Goal: Information Seeking & Learning: Learn about a topic

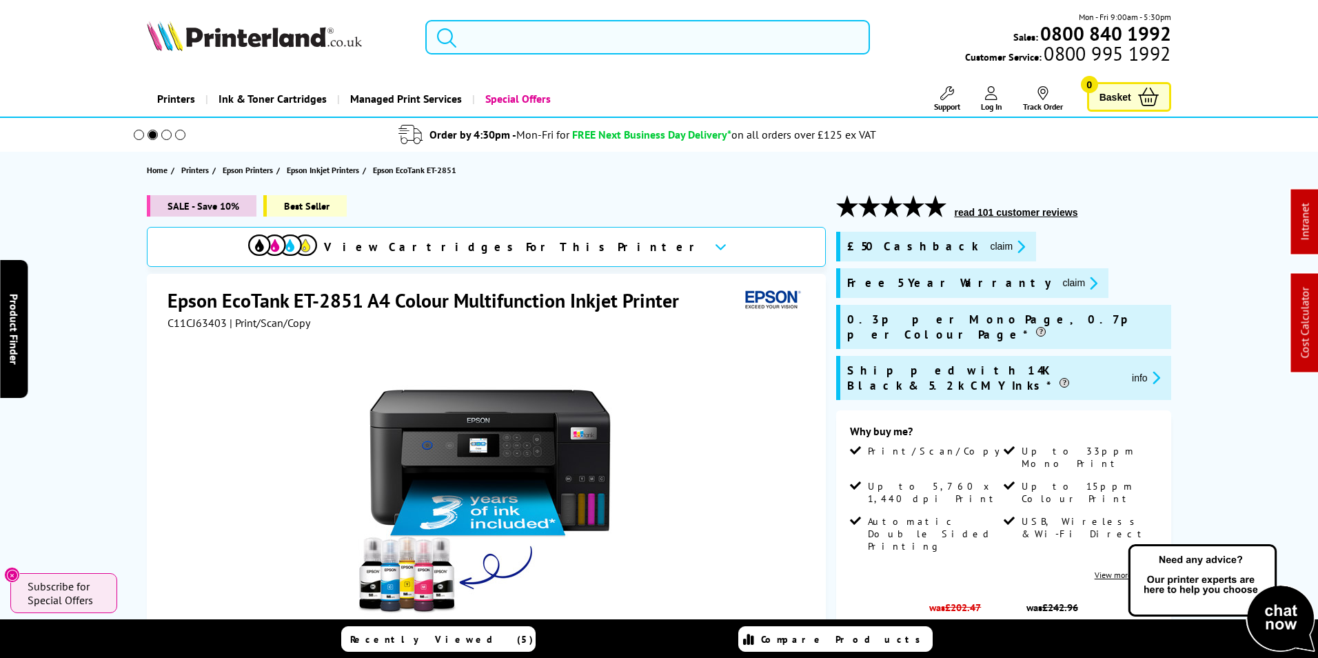
click at [586, 39] on input "search" at bounding box center [647, 37] width 445 height 34
paste input "ET-2861 t"
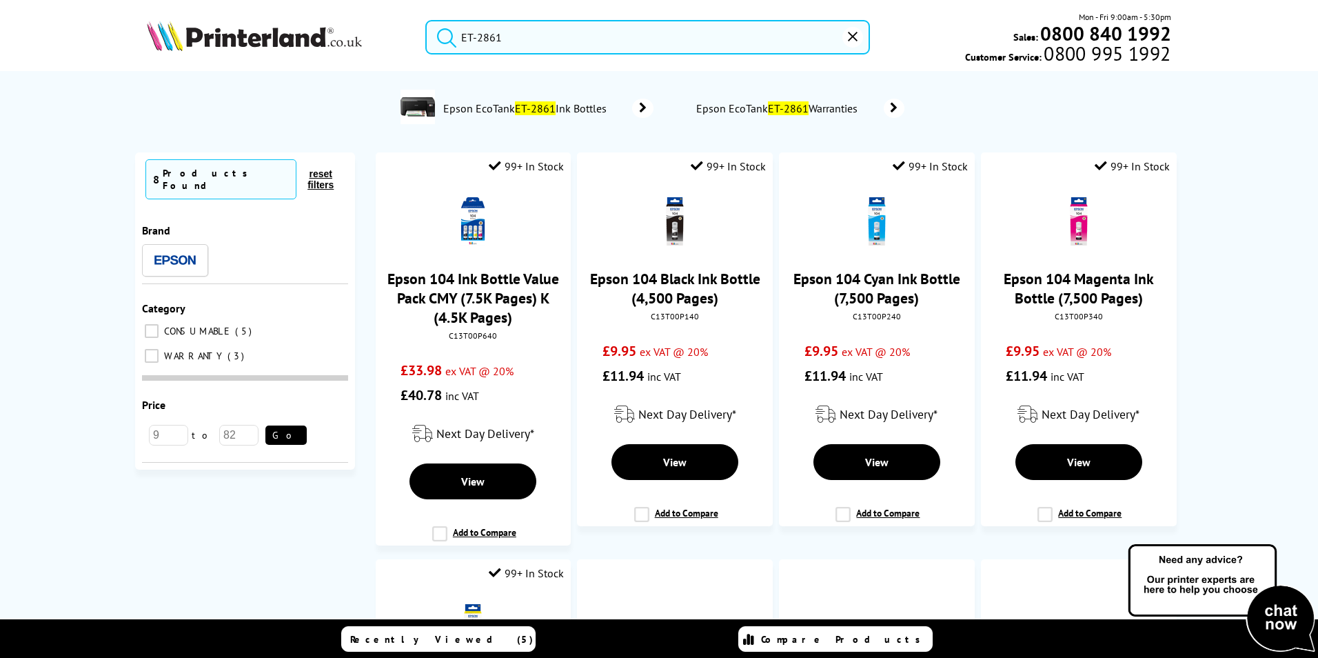
click at [426, 20] on button "submit" at bounding box center [443, 35] width 34 height 30
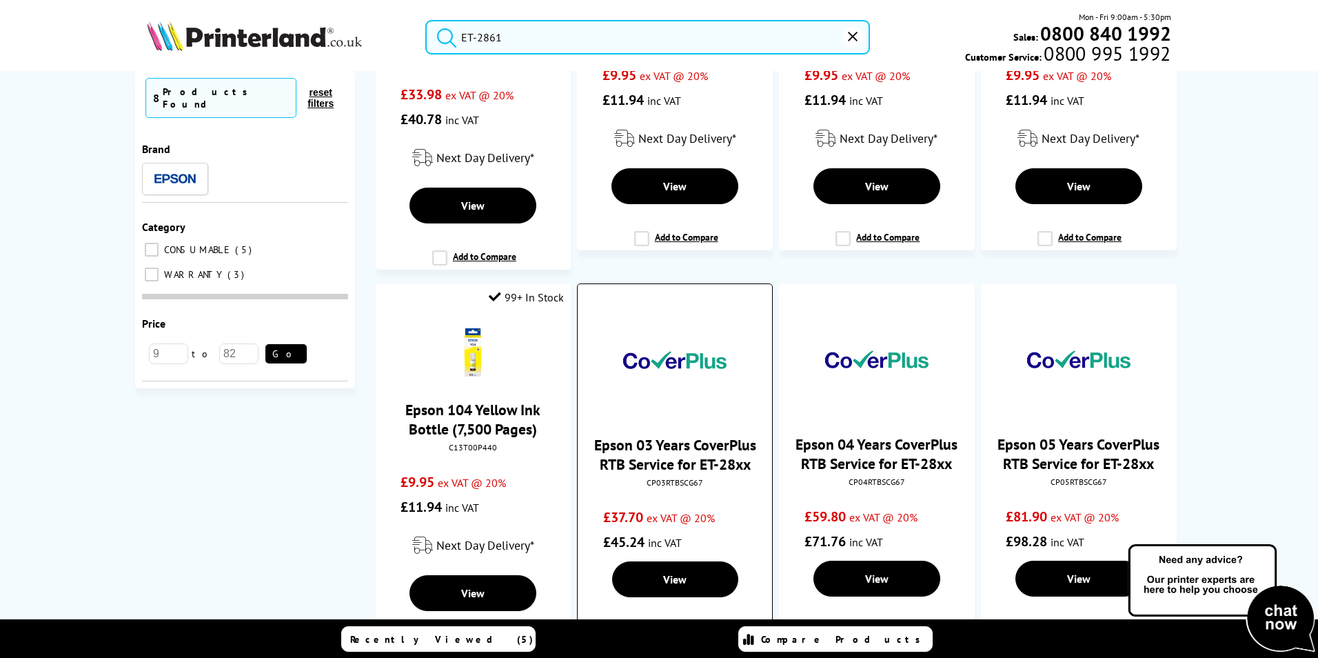
scroll to position [425, 0]
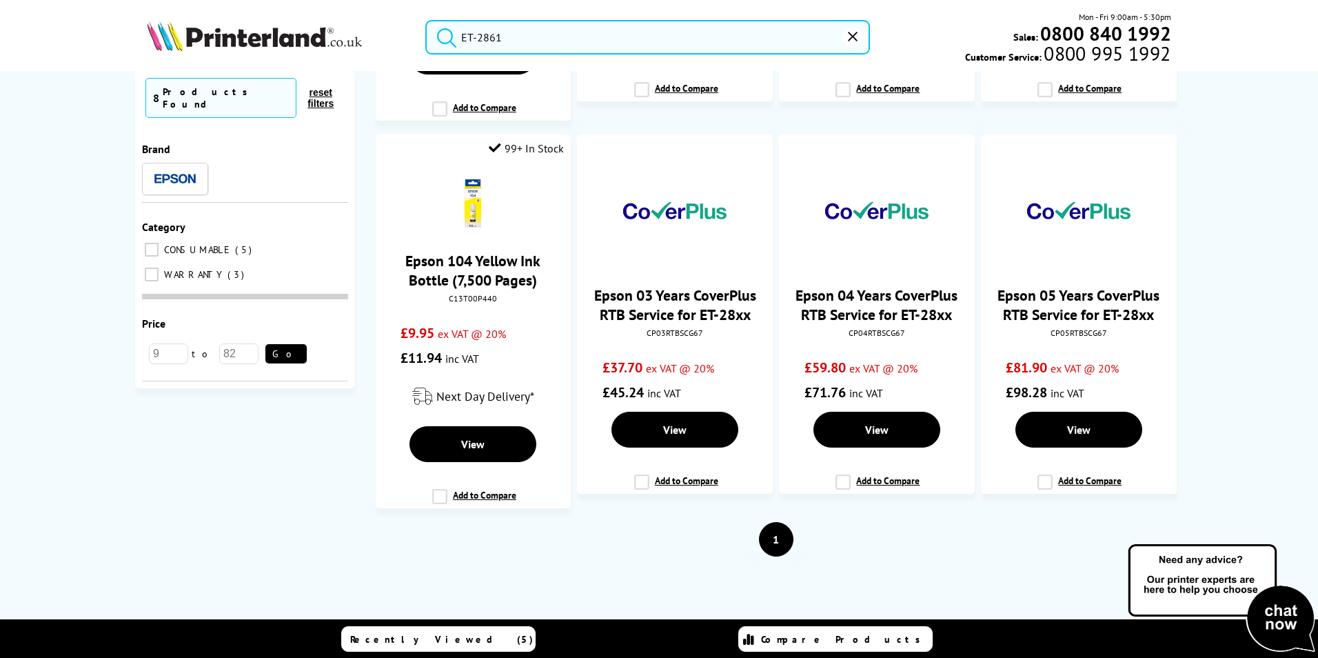
drag, startPoint x: 516, startPoint y: 34, endPoint x: 39, endPoint y: 10, distance: 477.0
click at [39, 10] on header "ET-2861 Mon - Fri 9:00am - 5:30pm Sales: 0800 840 1992 Customer Service: 0800 9…" at bounding box center [659, 59] width 1318 height 118
paste input "5"
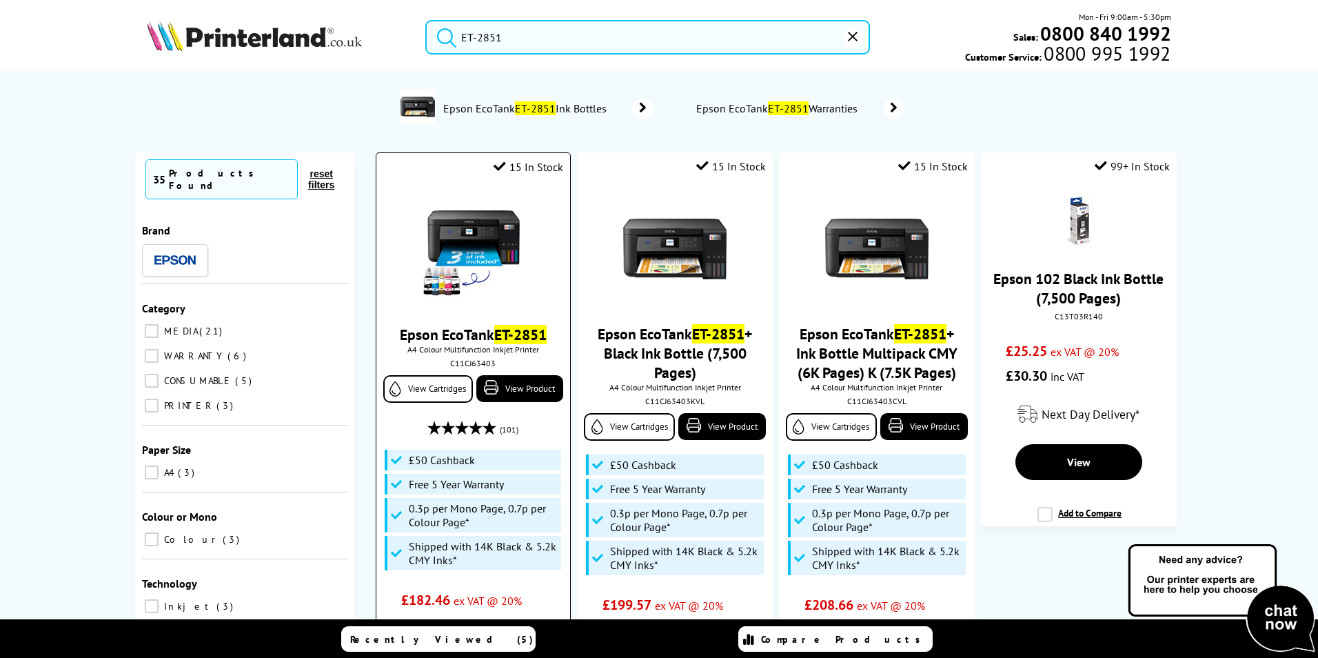
type input "ET-2851"
click at [475, 333] on link "Epson EcoTank ET-2851" at bounding box center [473, 334] width 147 height 19
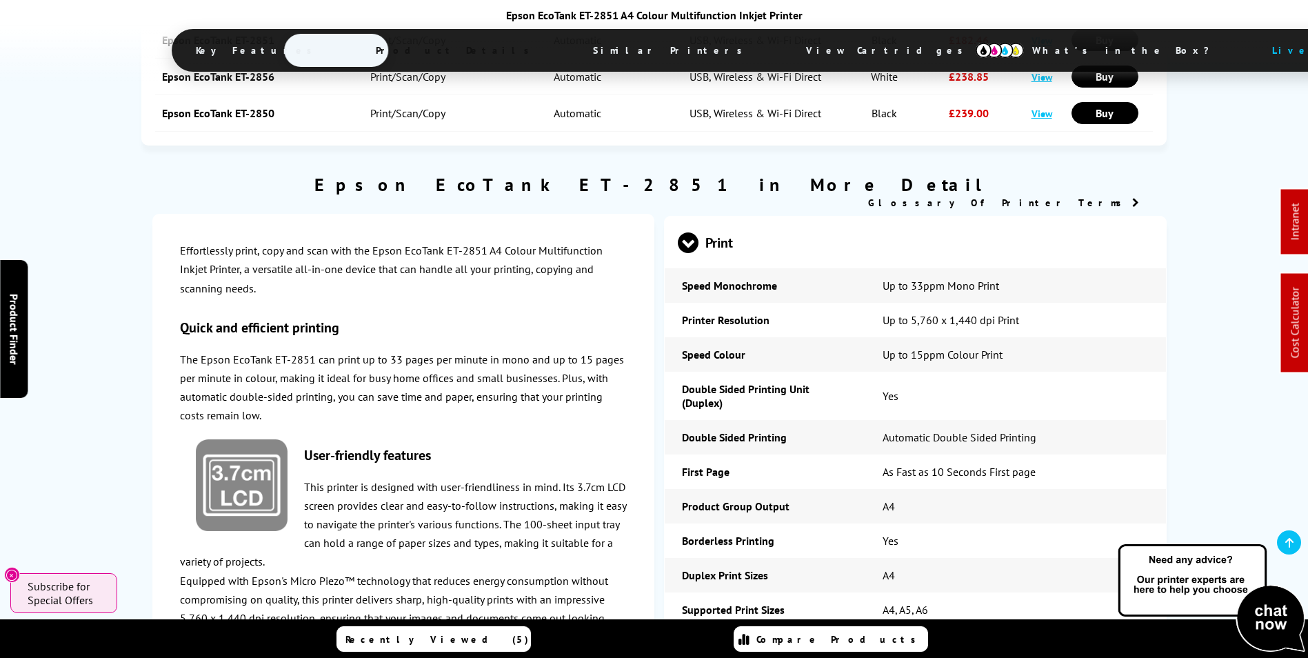
scroll to position [1999, 0]
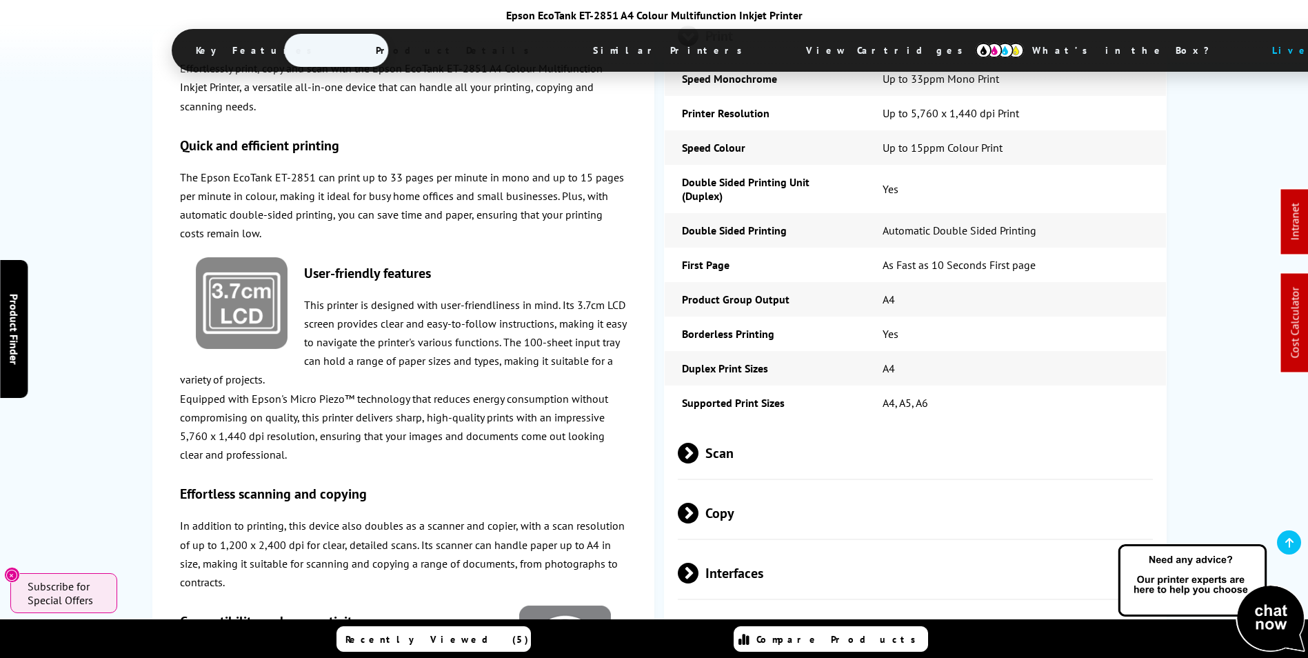
click at [698, 443] on span at bounding box center [698, 453] width 0 height 21
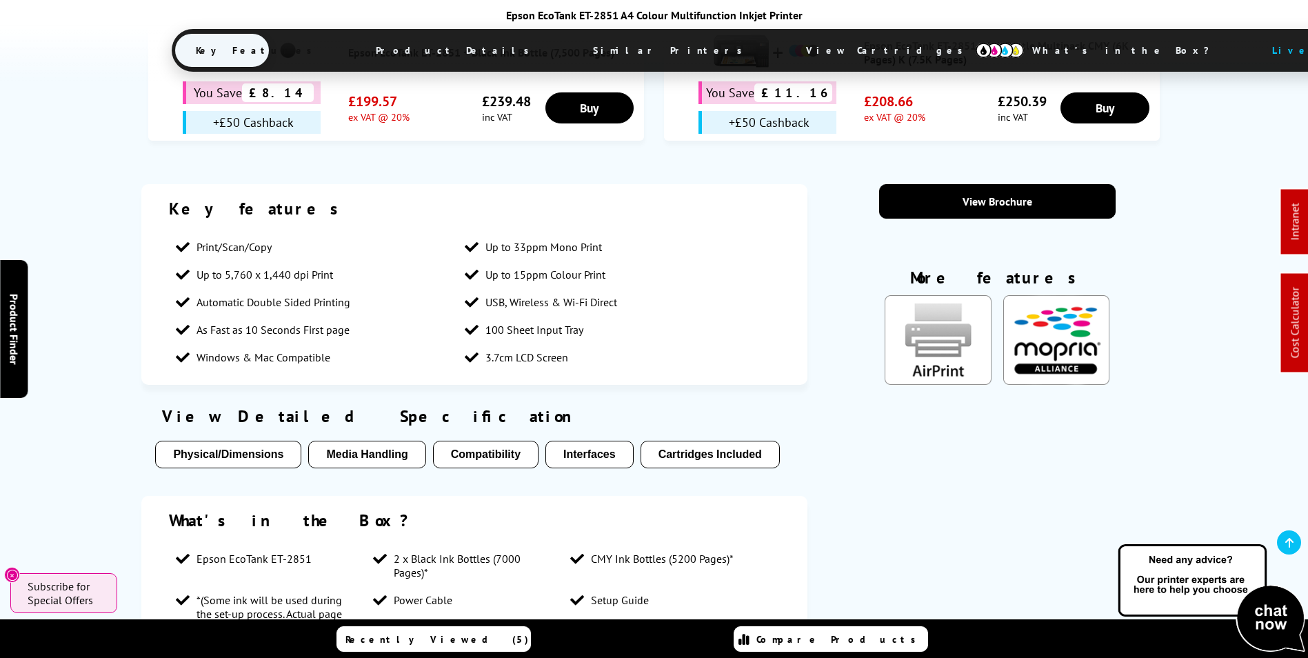
scroll to position [758, 0]
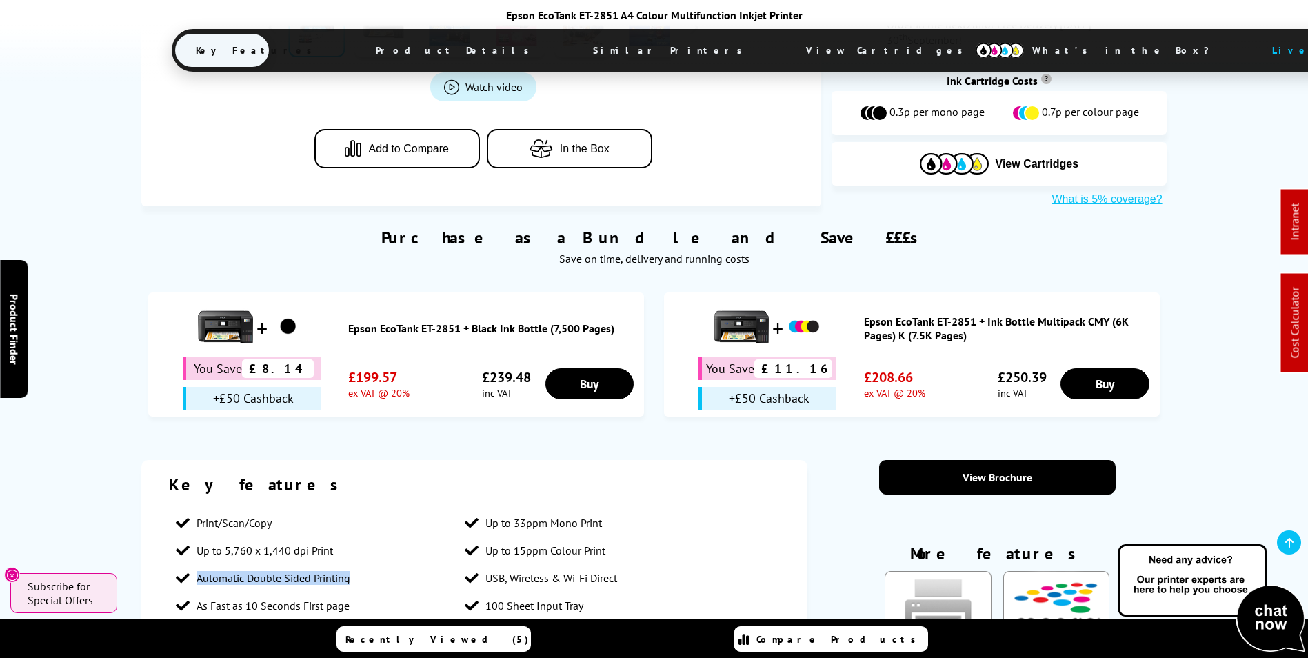
drag, startPoint x: 362, startPoint y: 498, endPoint x: 179, endPoint y: 496, distance: 183.4
click at [179, 564] on li "Automatic Double Sided Printing" at bounding box center [313, 578] width 289 height 28
copy li "Automatic Double Sided Printing"
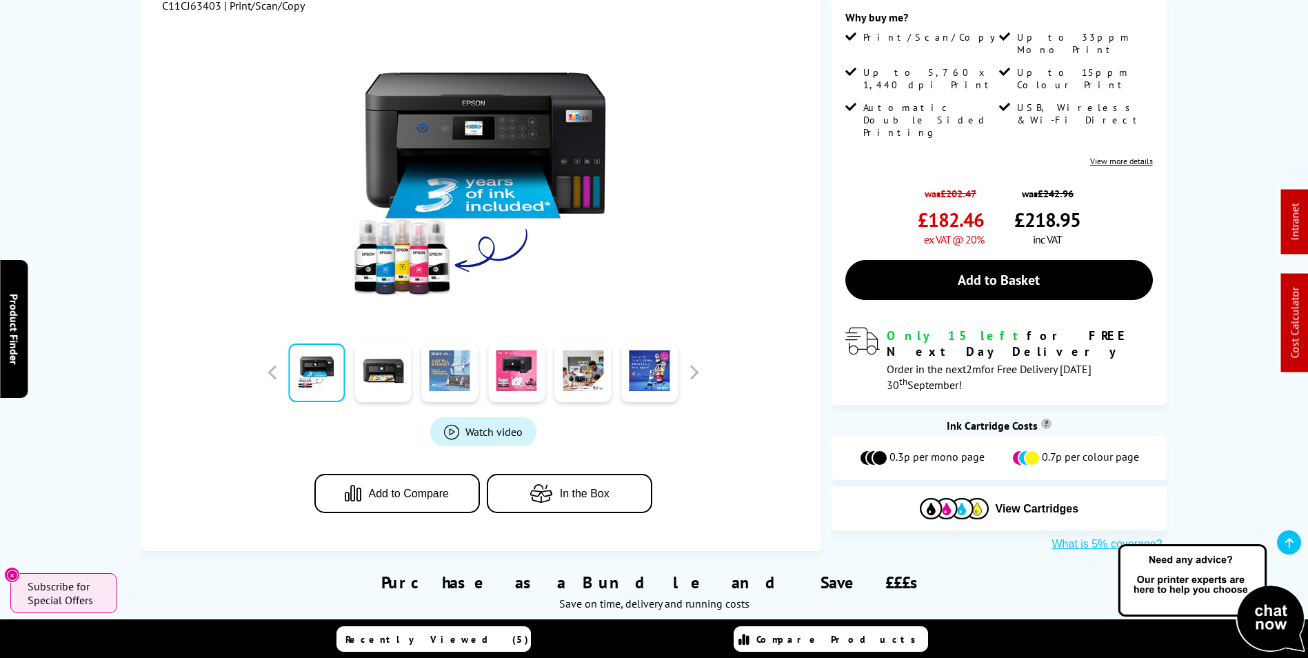
scroll to position [0, 0]
